Goal: Go to known website: Go to known website

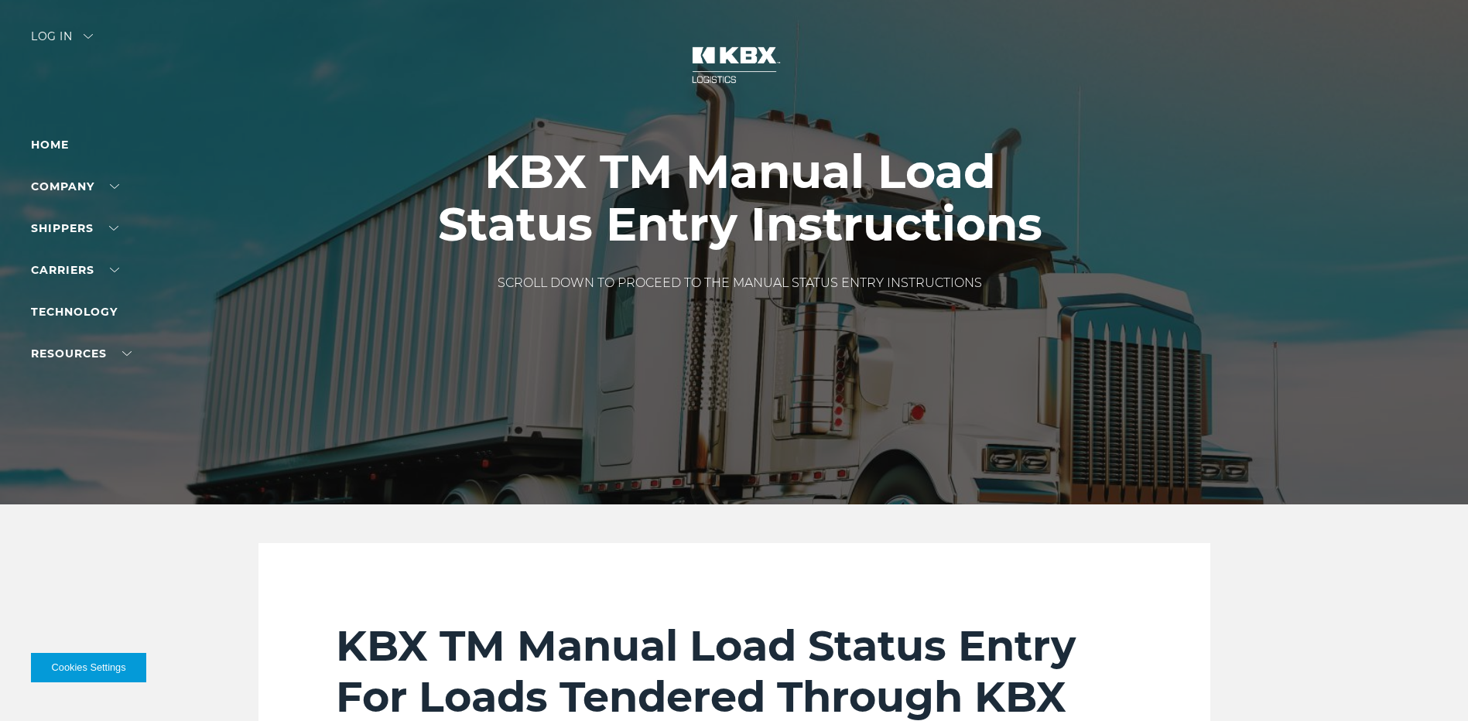
click at [50, 31] on div "Log in" at bounding box center [62, 42] width 62 height 22
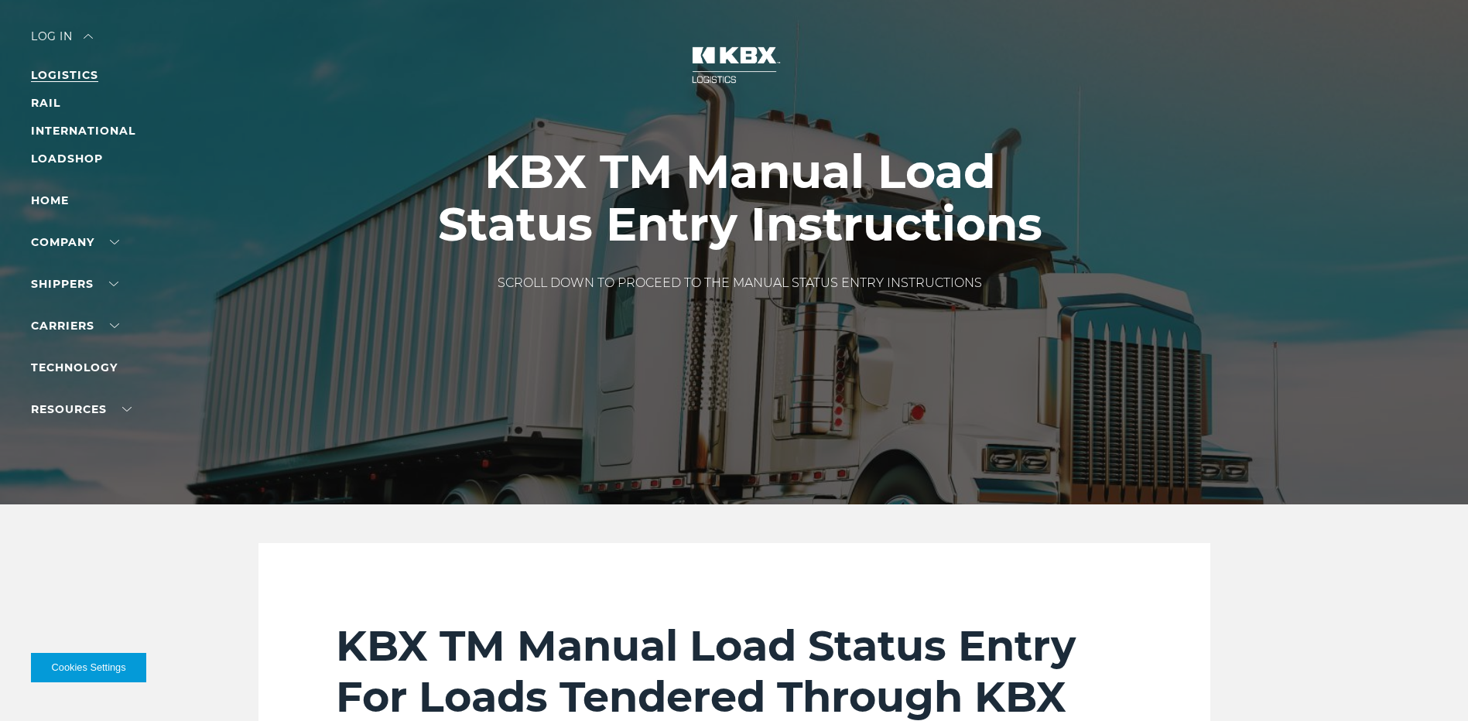
click at [47, 71] on link "LOGISTICS" at bounding box center [64, 75] width 67 height 14
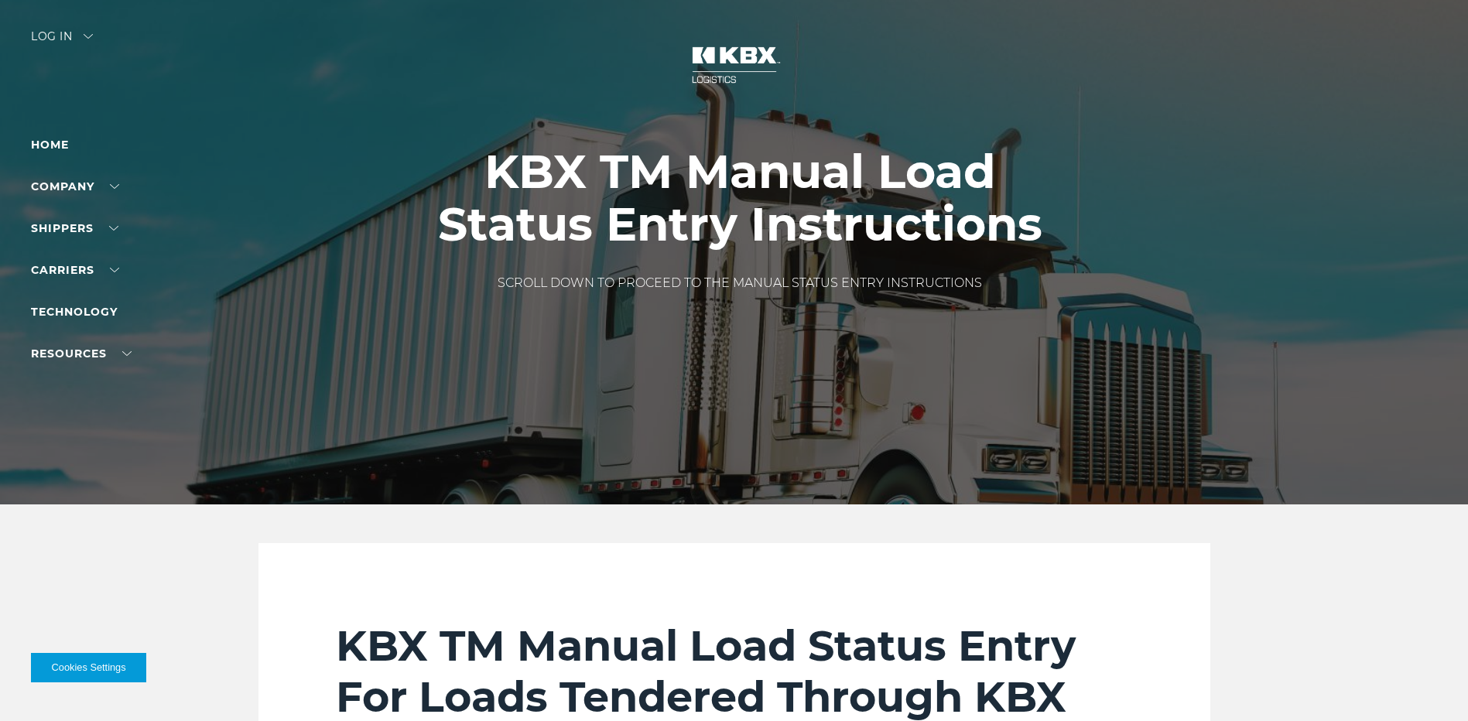
click at [43, 35] on div "Log in" at bounding box center [62, 42] width 62 height 22
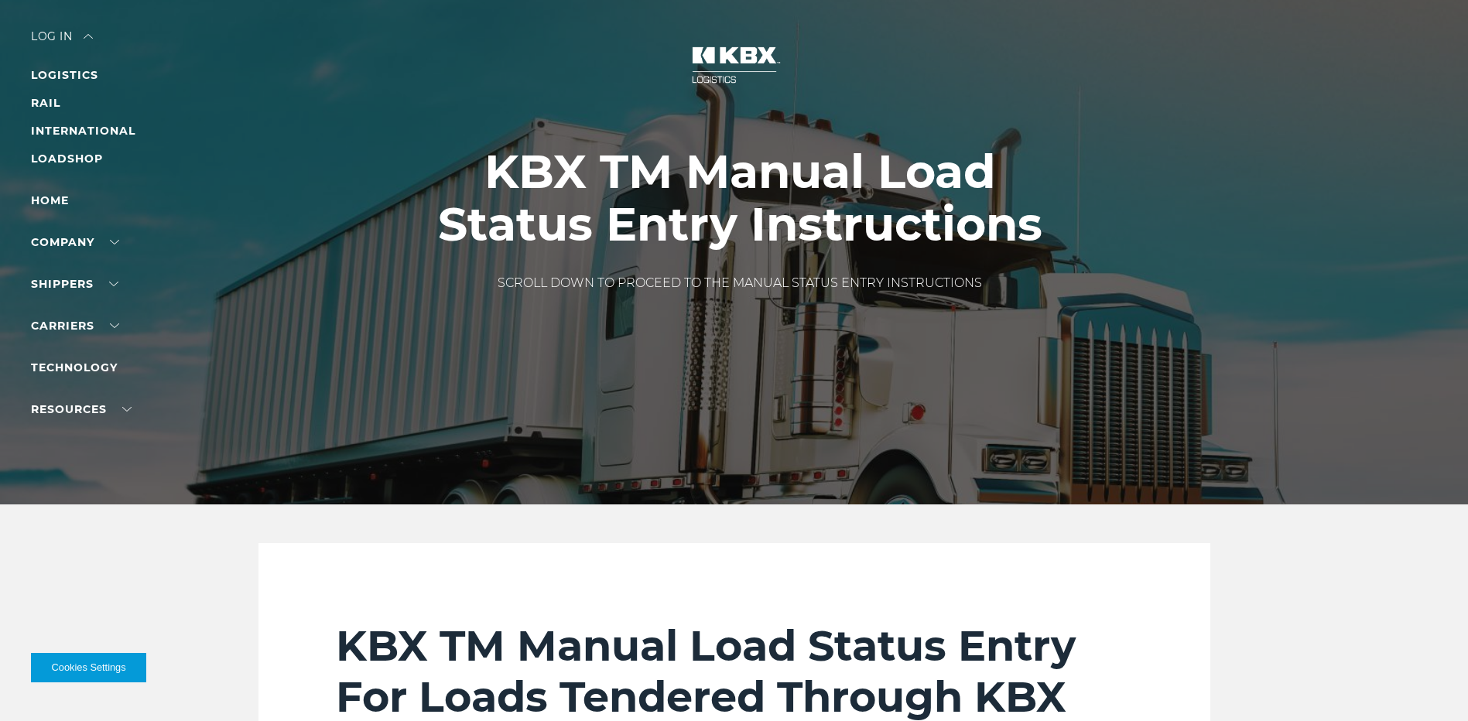
click at [47, 66] on li "LOGISTICS" at bounding box center [98, 75] width 135 height 19
click at [47, 70] on link "LOGISTICS" at bounding box center [64, 75] width 67 height 14
